Goal: Transaction & Acquisition: Purchase product/service

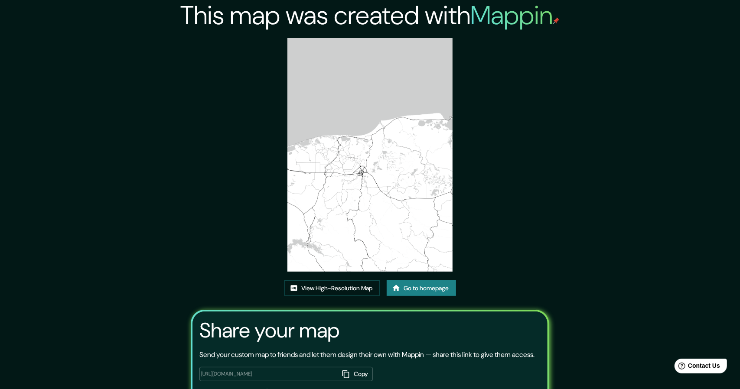
click at [420, 280] on link "Go to homepage" at bounding box center [421, 288] width 69 height 16
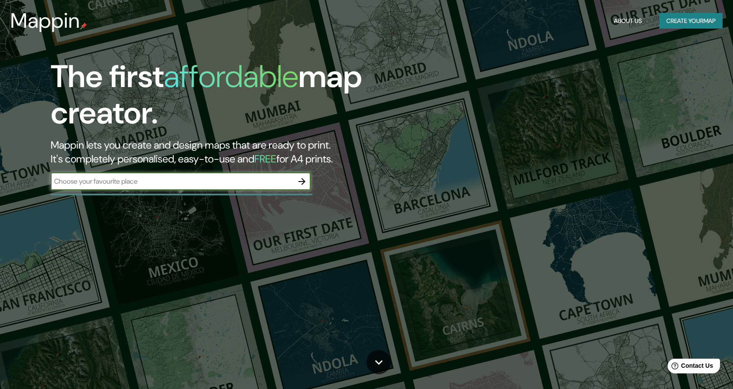
click at [681, 21] on button "Create your map" at bounding box center [690, 21] width 63 height 16
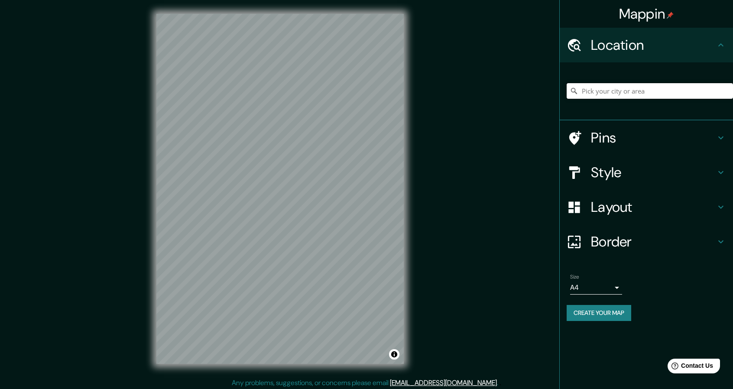
click at [615, 96] on input "Pick your city or area" at bounding box center [650, 91] width 166 height 16
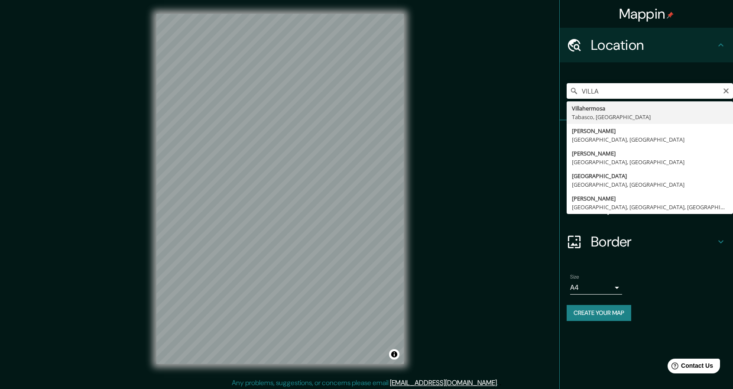
type input "Villahermosa, Tabasco, México"
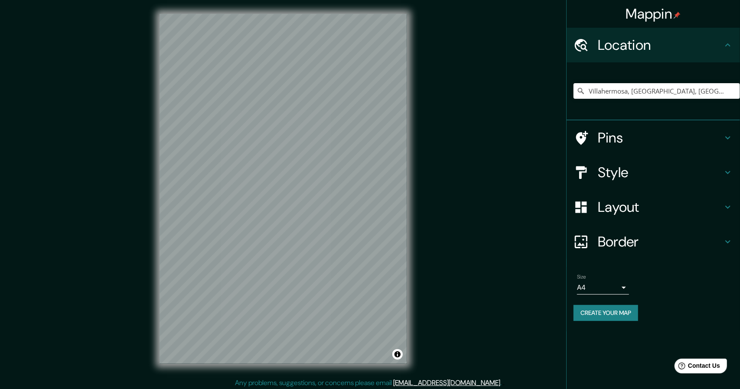
click at [610, 286] on body "Mappin Location Villahermosa, Tabasco, México Pins Style Layout Border Choose a…" at bounding box center [370, 194] width 740 height 389
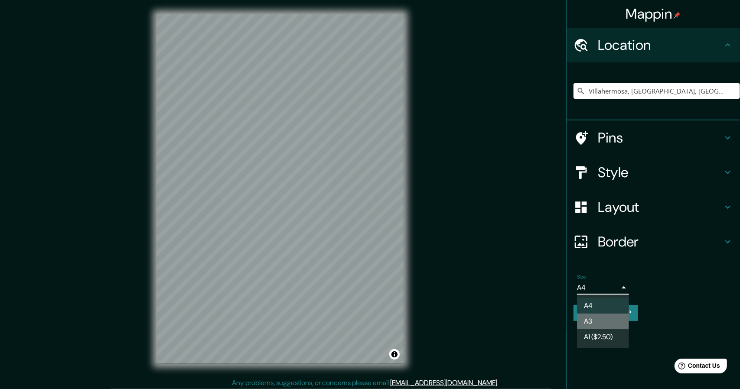
click at [612, 315] on li "A3" at bounding box center [603, 322] width 52 height 16
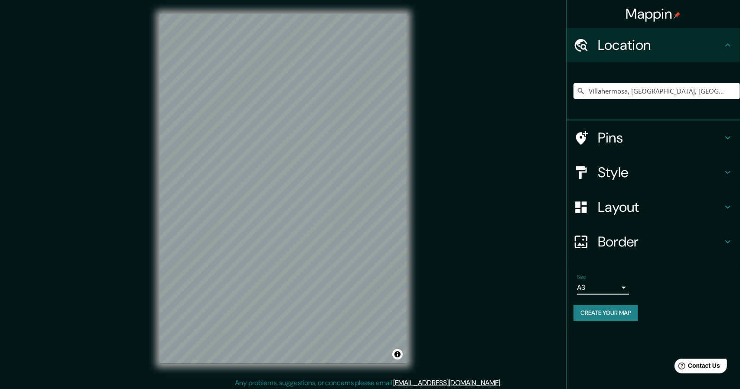
click at [610, 287] on body "Mappin Location Villahermosa, Tabasco, México Pins Style Layout Border Choose a…" at bounding box center [370, 194] width 740 height 389
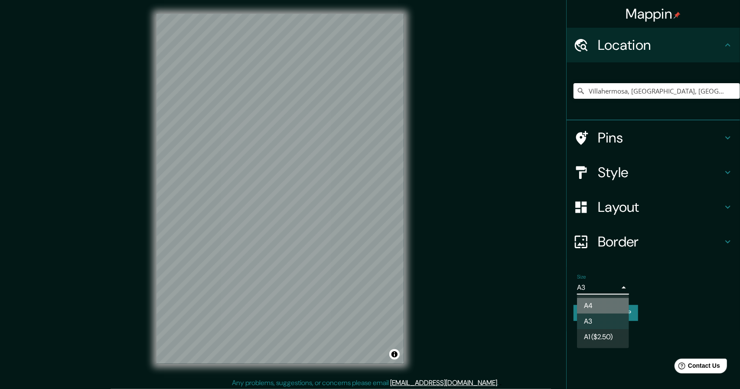
click at [602, 306] on li "A4" at bounding box center [603, 306] width 52 height 16
type input "single"
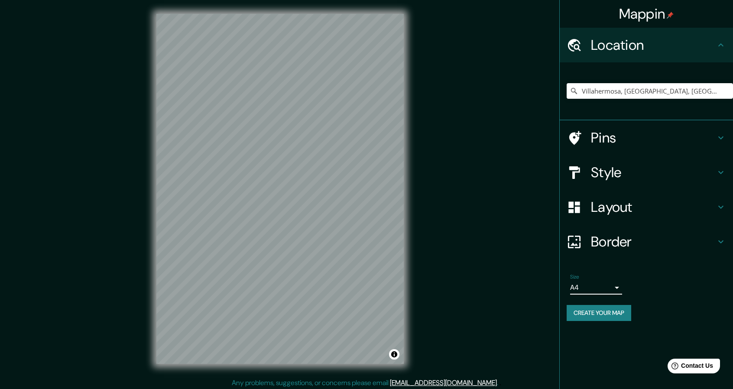
click at [606, 172] on h4 "Style" at bounding box center [653, 172] width 125 height 17
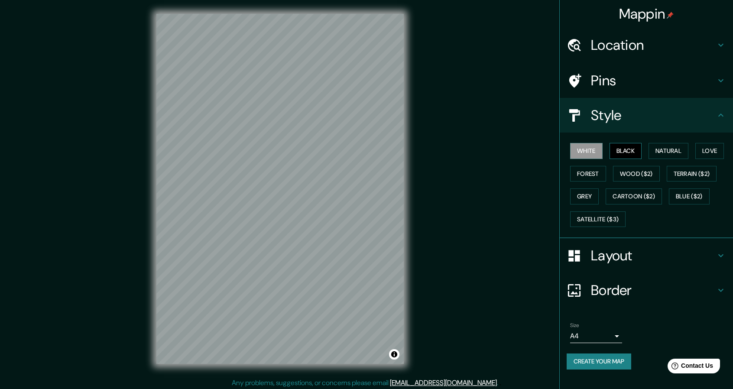
click at [631, 150] on button "Black" at bounding box center [626, 151] width 32 height 16
click at [679, 152] on button "Natural" at bounding box center [669, 151] width 40 height 16
click at [713, 149] on button "Love" at bounding box center [709, 151] width 29 height 16
click at [589, 177] on button "Forest" at bounding box center [588, 174] width 36 height 16
click at [585, 199] on button "Grey" at bounding box center [584, 196] width 29 height 16
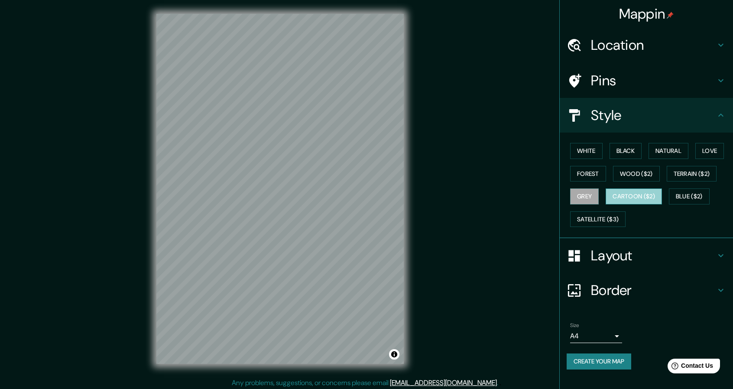
click at [635, 198] on button "Cartoon ($2)" at bounding box center [634, 196] width 56 height 16
click at [697, 188] on button "Blue ($2)" at bounding box center [689, 196] width 41 height 16
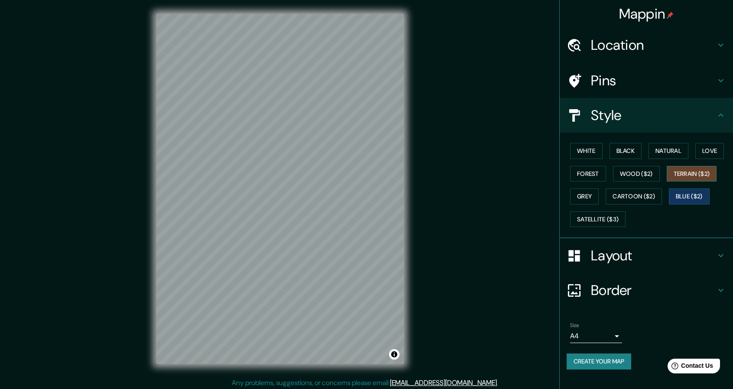
click at [700, 167] on button "Terrain ($2)" at bounding box center [692, 174] width 50 height 16
click at [605, 218] on button "Satellite ($3)" at bounding box center [597, 219] width 55 height 16
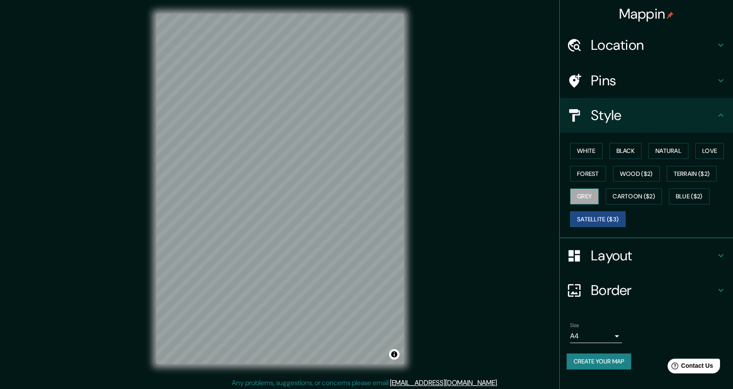
click at [585, 202] on button "Grey" at bounding box center [584, 196] width 29 height 16
click at [635, 200] on button "Cartoon ($2)" at bounding box center [634, 196] width 56 height 16
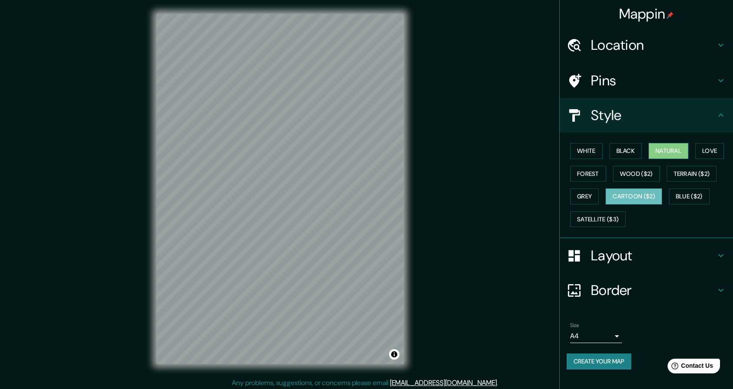
click at [684, 149] on button "Natural" at bounding box center [669, 151] width 40 height 16
click at [713, 152] on button "Love" at bounding box center [709, 151] width 29 height 16
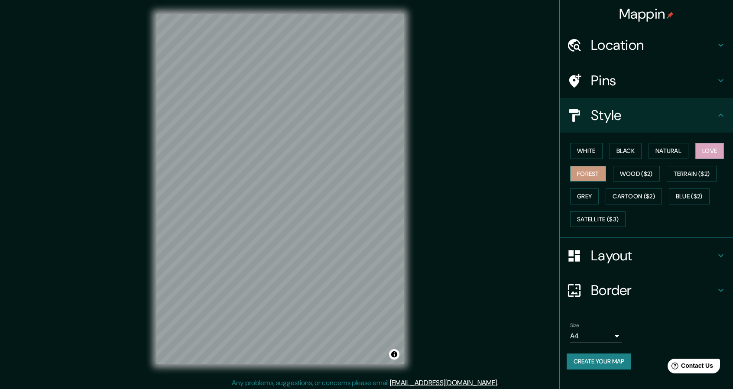
click at [592, 177] on button "Forest" at bounding box center [588, 174] width 36 height 16
